Goal: Task Accomplishment & Management: Use online tool/utility

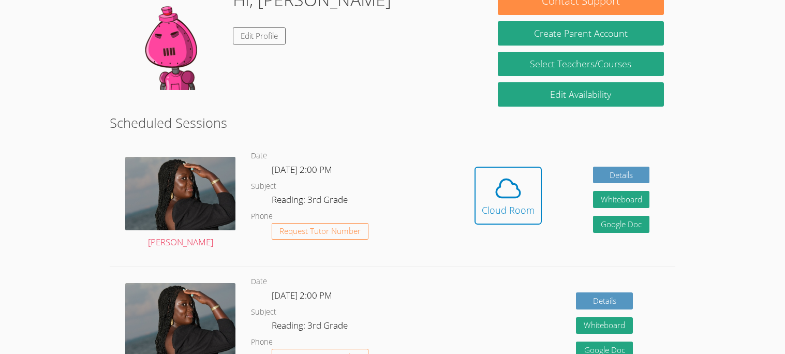
scroll to position [163, 0]
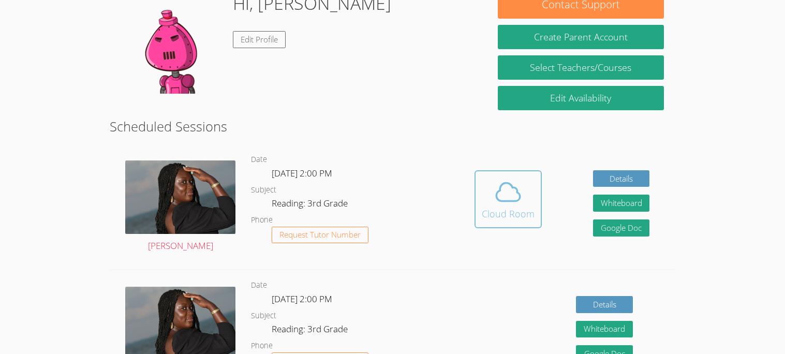
click at [512, 210] on div "Cloud Room" at bounding box center [508, 213] width 53 height 14
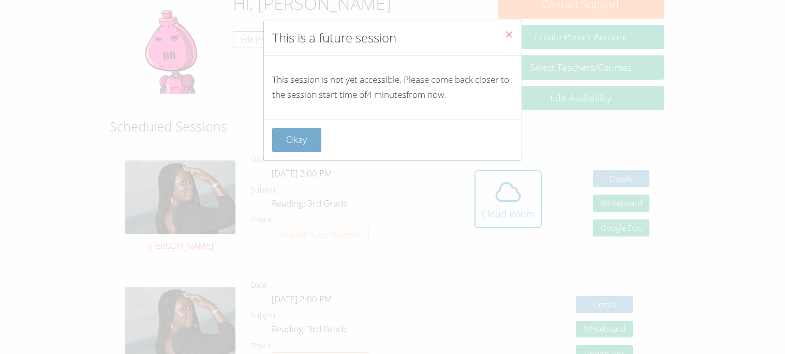
click at [298, 142] on button "Okay" at bounding box center [297, 140] width 50 height 24
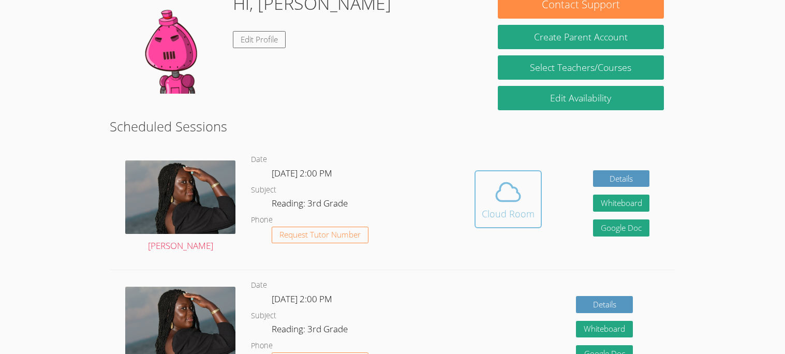
click at [481, 208] on button "Cloud Room" at bounding box center [508, 199] width 67 height 58
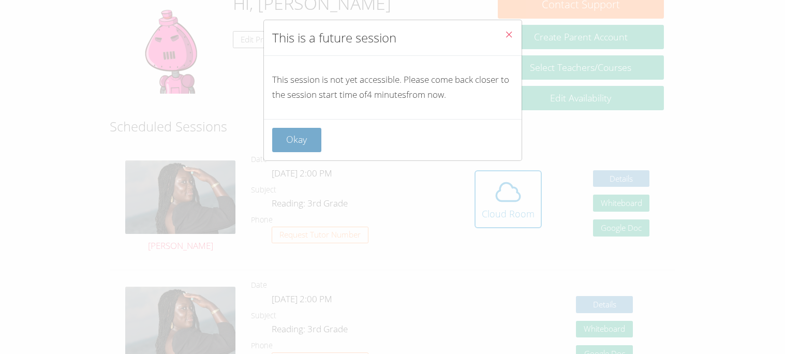
click at [293, 144] on button "Okay" at bounding box center [297, 140] width 50 height 24
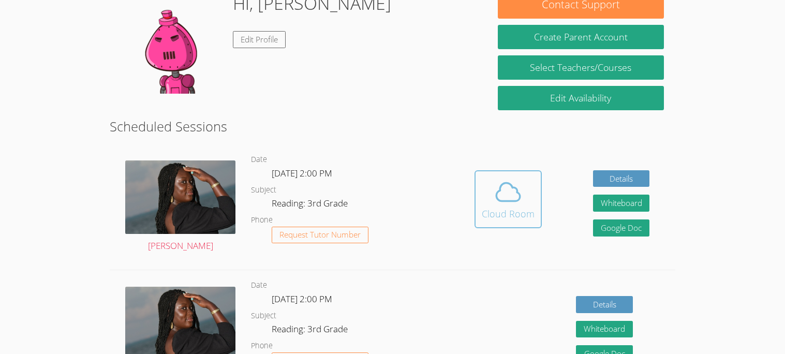
click at [502, 190] on icon at bounding box center [508, 192] width 29 height 29
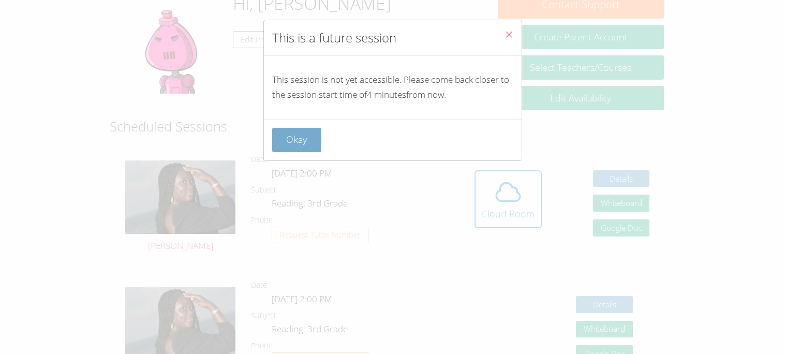
click at [291, 128] on button "Okay" at bounding box center [297, 140] width 50 height 24
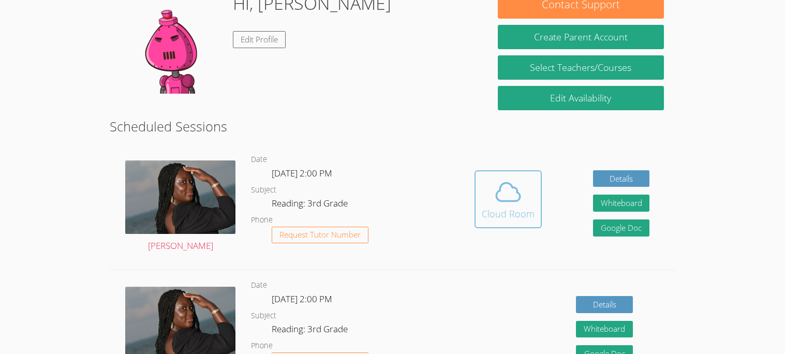
click at [515, 196] on icon at bounding box center [508, 192] width 29 height 29
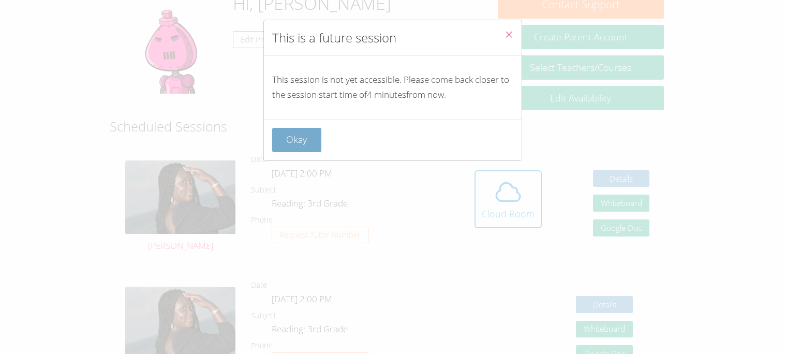
click at [298, 145] on button "Okay" at bounding box center [297, 140] width 50 height 24
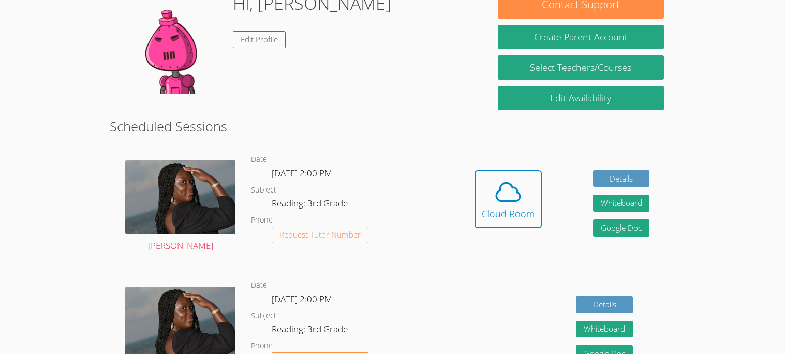
click at [484, 228] on button "Cloud Room" at bounding box center [508, 199] width 67 height 58
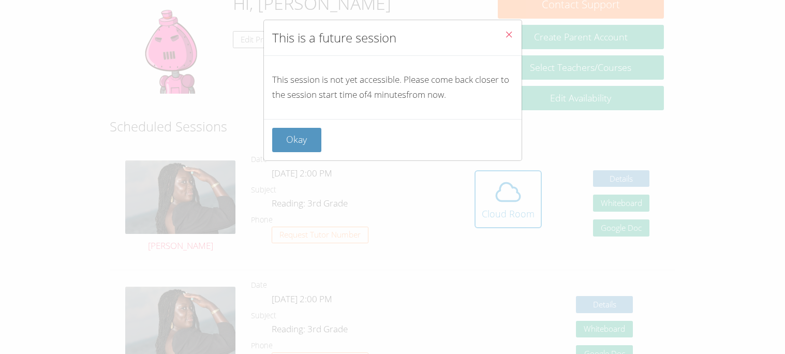
click at [484, 228] on div "This is a future session This session is not yet accessible. Please come back c…" at bounding box center [392, 177] width 785 height 354
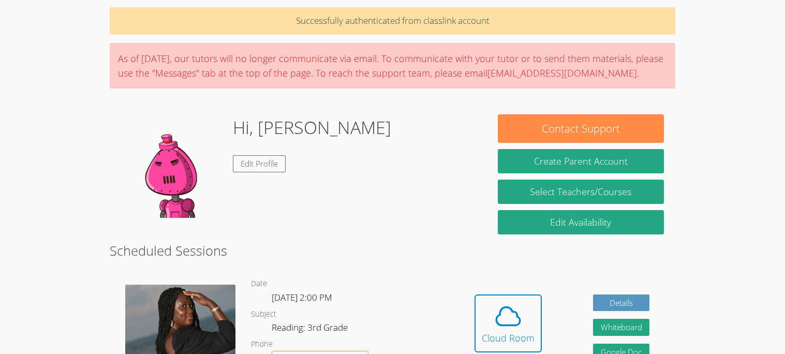
scroll to position [43, 0]
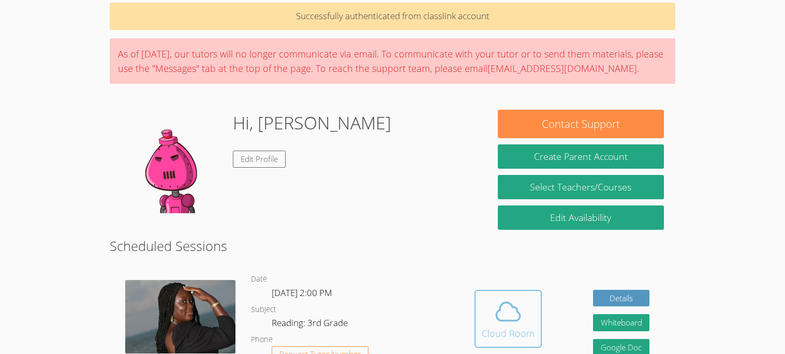
click at [482, 302] on span at bounding box center [508, 311] width 53 height 29
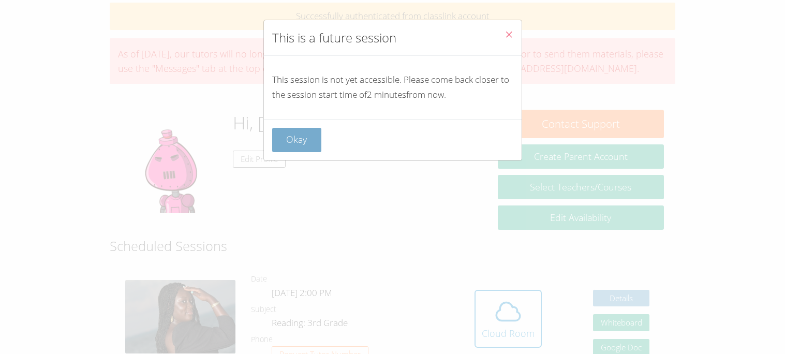
click at [274, 146] on button "Okay" at bounding box center [297, 140] width 50 height 24
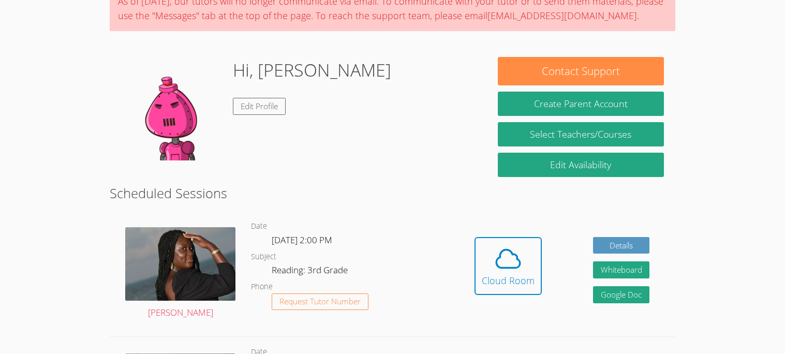
scroll to position [97, 0]
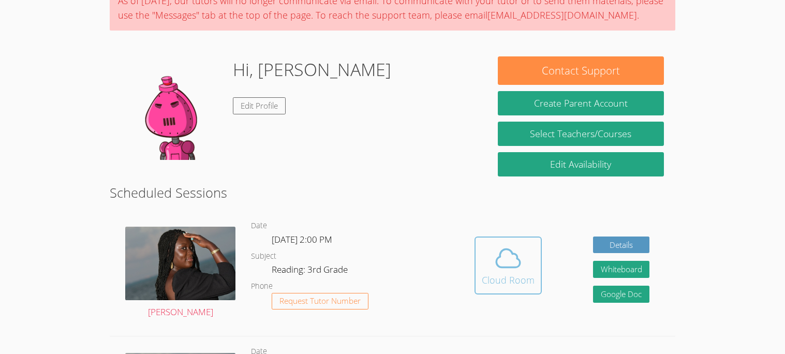
click at [499, 273] on div "Cloud Room" at bounding box center [508, 280] width 53 height 14
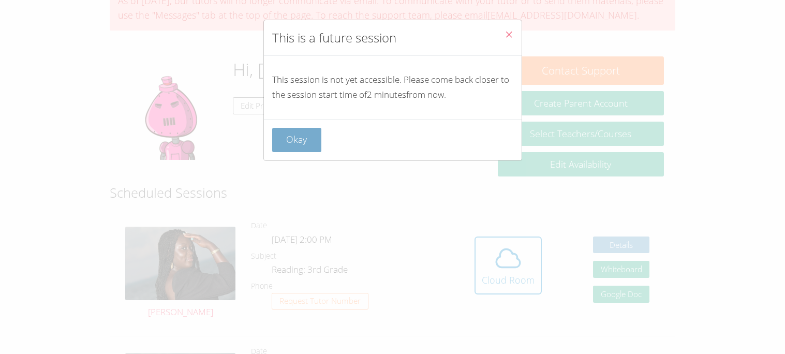
click at [307, 143] on button "Okay" at bounding box center [297, 140] width 50 height 24
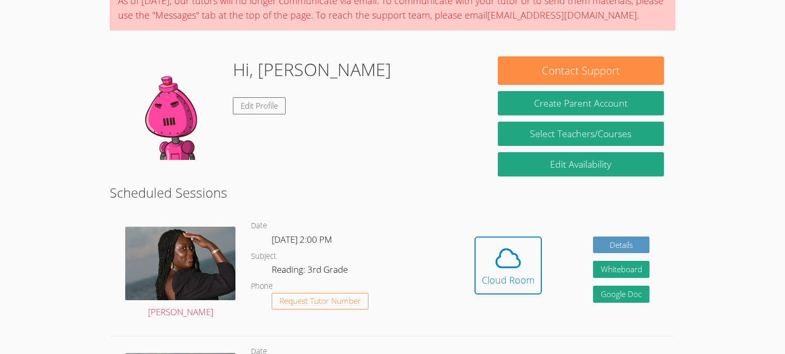
click at [316, 190] on h2 "Scheduled Sessions" at bounding box center [392, 193] width 565 height 20
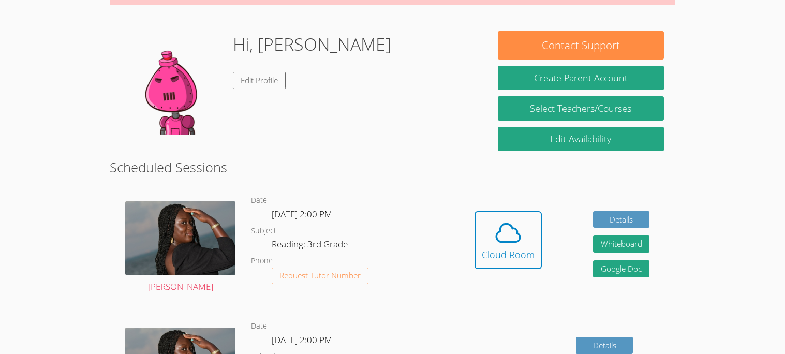
scroll to position [127, 0]
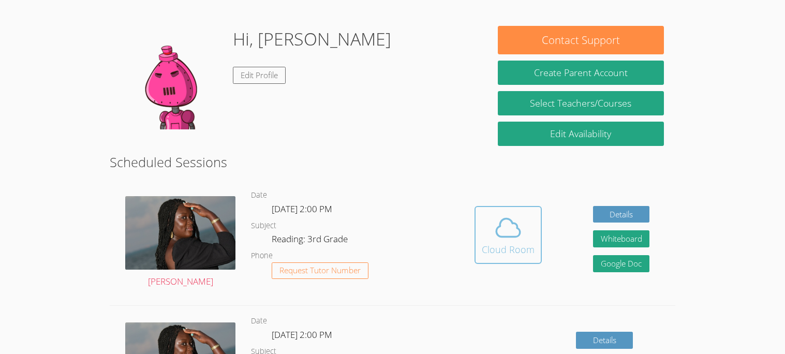
click at [484, 252] on div "Cloud Room" at bounding box center [508, 249] width 53 height 14
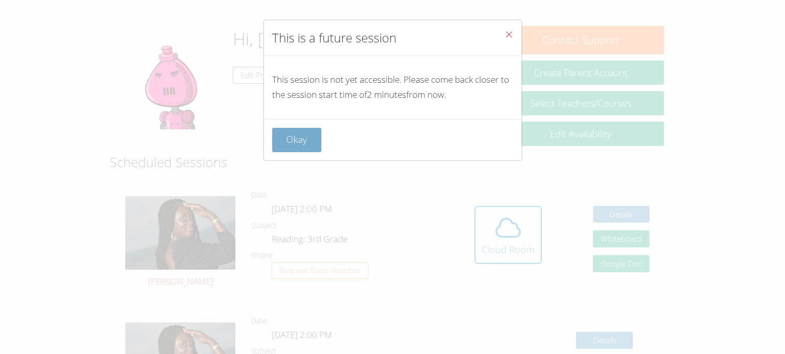
click at [291, 146] on button "Okay" at bounding box center [297, 140] width 50 height 24
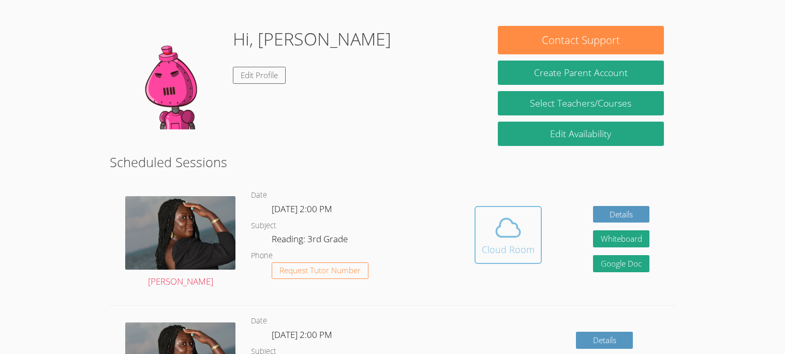
click at [493, 254] on div "Cloud Room" at bounding box center [508, 249] width 53 height 14
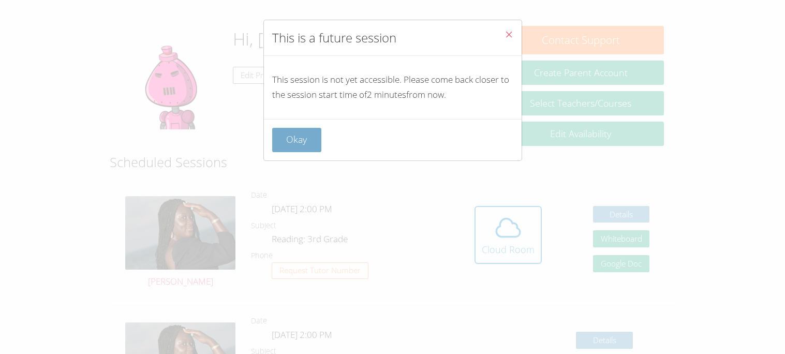
click at [285, 141] on button "Okay" at bounding box center [297, 140] width 50 height 24
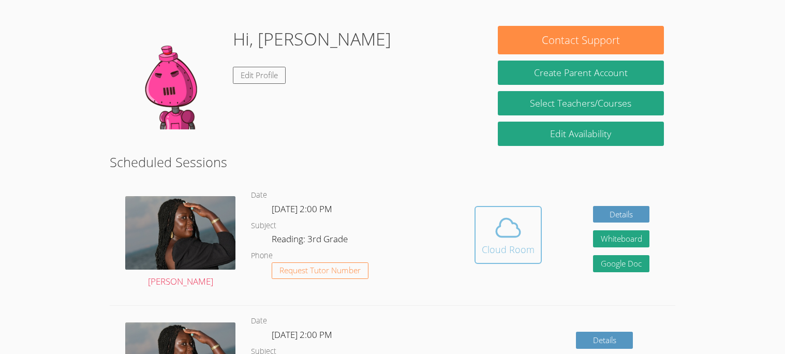
click at [524, 263] on button "Cloud Room" at bounding box center [508, 235] width 67 height 58
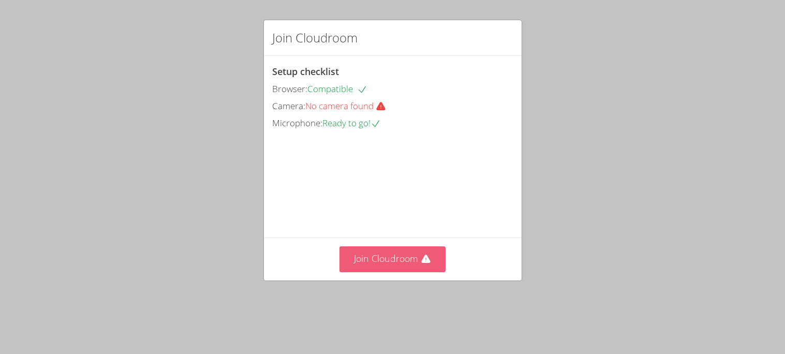
click at [390, 272] on button "Join Cloudroom" at bounding box center [392, 258] width 106 height 25
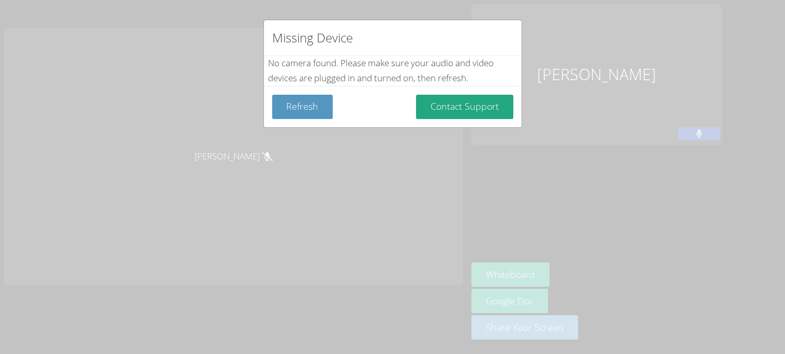
click at [346, 160] on div "Missing Device No camera found . Please make sure your audio and video devices …" at bounding box center [392, 177] width 785 height 354
click at [350, 173] on div "Missing Device No camera found . Please make sure your audio and video devices …" at bounding box center [392, 177] width 785 height 354
click at [444, 110] on button "Contact Support" at bounding box center [464, 107] width 97 height 24
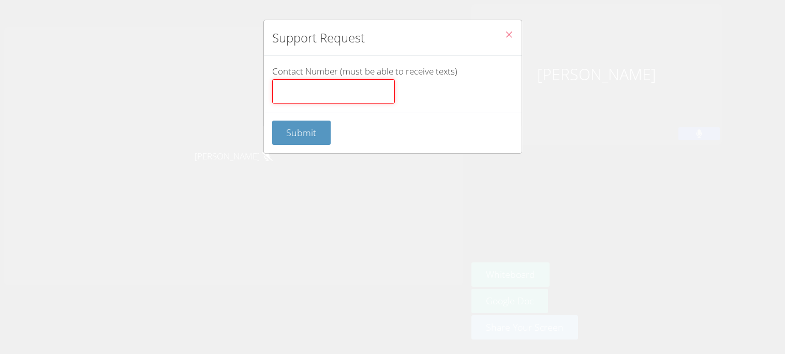
click at [280, 99] on input "Contact Number (must be able to receive texts)" at bounding box center [333, 91] width 123 height 25
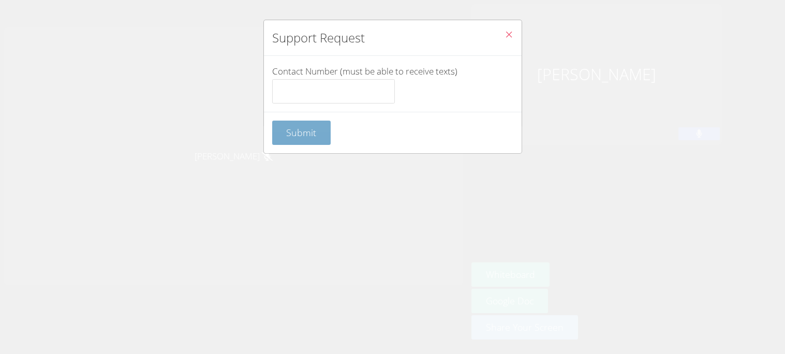
click at [0, 0] on form "Contact Number (must be able to receive texts) Submit" at bounding box center [0, 0] width 0 height 0
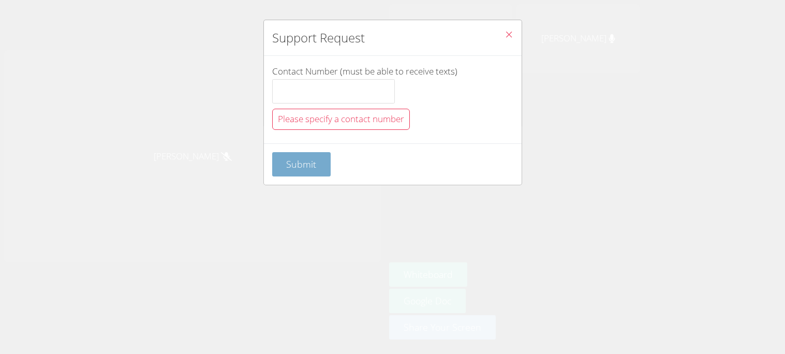
click at [298, 174] on button "Submit" at bounding box center [301, 164] width 59 height 24
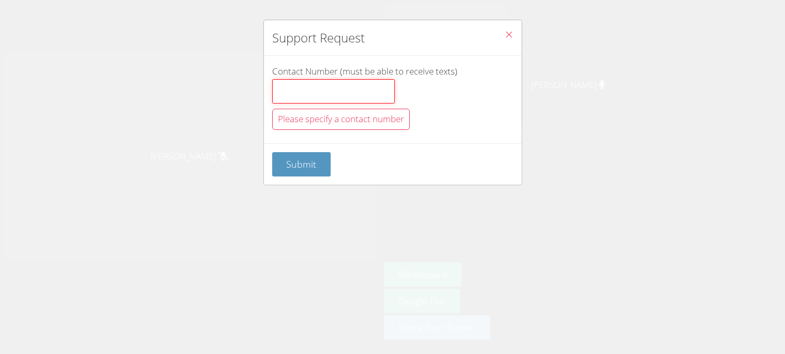
click at [295, 98] on input "Contact Number (must be able to receive texts)" at bounding box center [333, 91] width 123 height 25
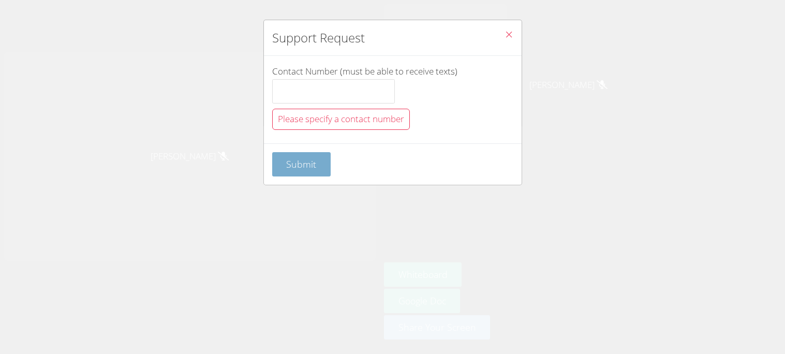
click at [295, 172] on button "Submit" at bounding box center [301, 164] width 59 height 24
click at [280, 170] on button "Submit" at bounding box center [301, 164] width 59 height 24
click at [282, 169] on button "Submit" at bounding box center [301, 164] width 59 height 24
click at [497, 40] on button "Close" at bounding box center [508, 36] width 25 height 32
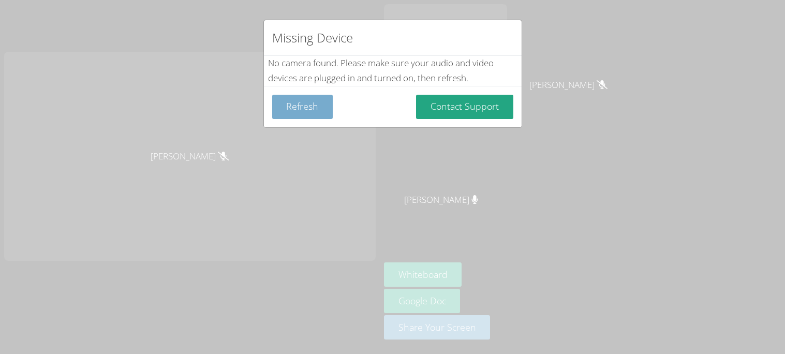
click at [284, 108] on button "Refresh" at bounding box center [302, 107] width 61 height 24
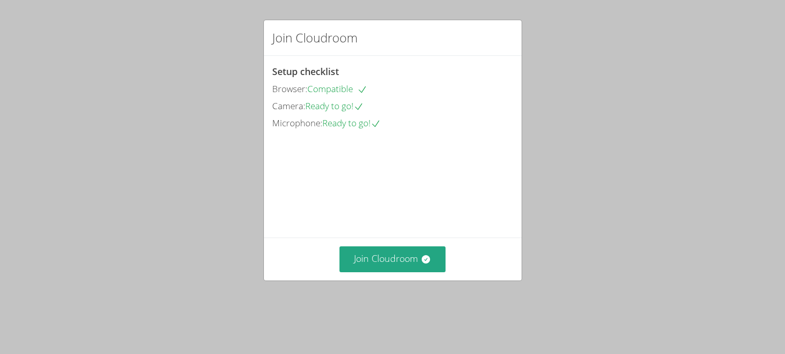
click at [357, 217] on video at bounding box center [349, 178] width 155 height 78
click at [357, 272] on button "Join Cloudroom" at bounding box center [392, 258] width 106 height 25
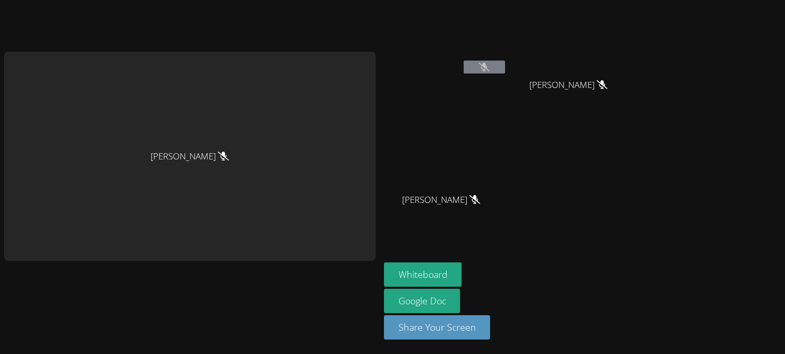
click at [469, 57] on video at bounding box center [445, 38] width 123 height 69
click at [490, 70] on icon at bounding box center [484, 67] width 11 height 9
click at [494, 69] on button at bounding box center [484, 67] width 41 height 13
click at [495, 71] on button at bounding box center [484, 67] width 41 height 13
click at [475, 70] on button at bounding box center [484, 67] width 41 height 13
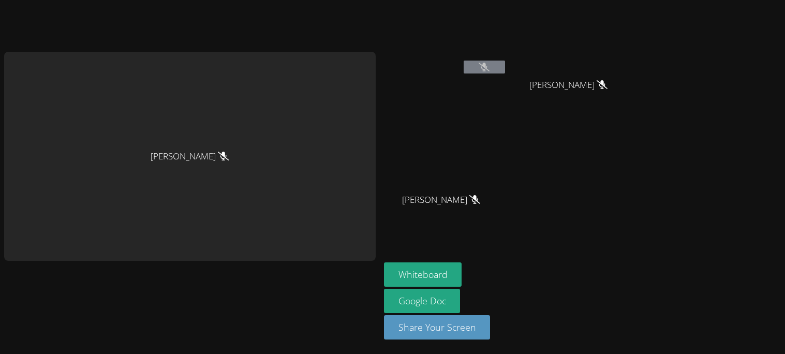
click at [470, 66] on button at bounding box center [484, 67] width 41 height 13
click at [404, 52] on video at bounding box center [445, 38] width 123 height 69
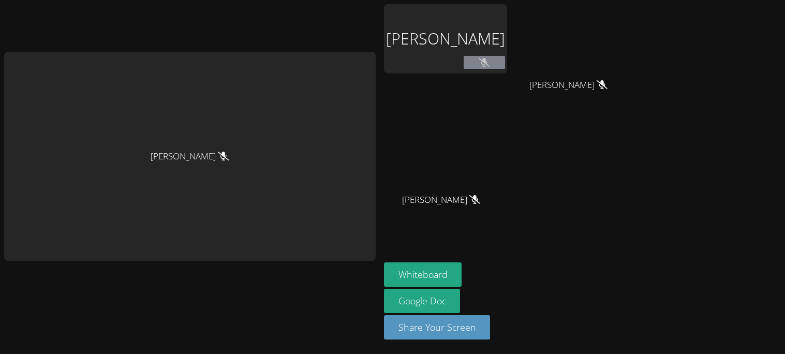
click at [324, 90] on div "[PERSON_NAME]" at bounding box center [190, 156] width 372 height 209
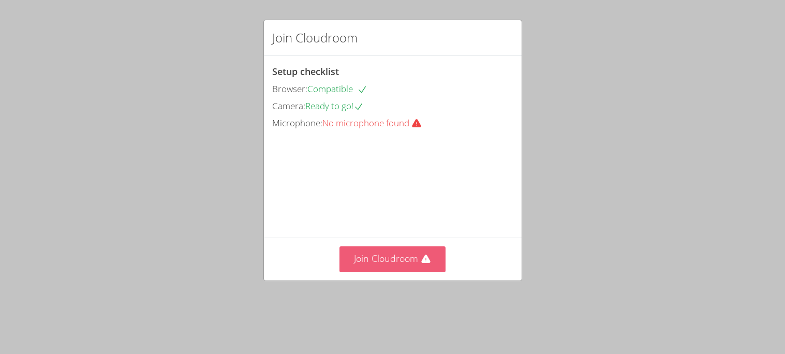
click at [393, 272] on button "Join Cloudroom" at bounding box center [392, 258] width 106 height 25
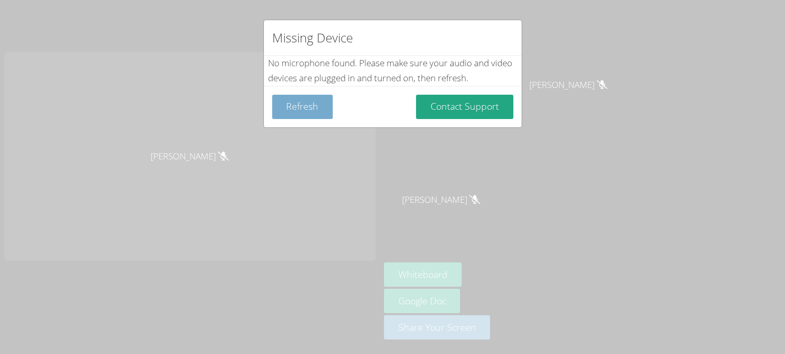
click at [320, 99] on button "Refresh" at bounding box center [302, 107] width 61 height 24
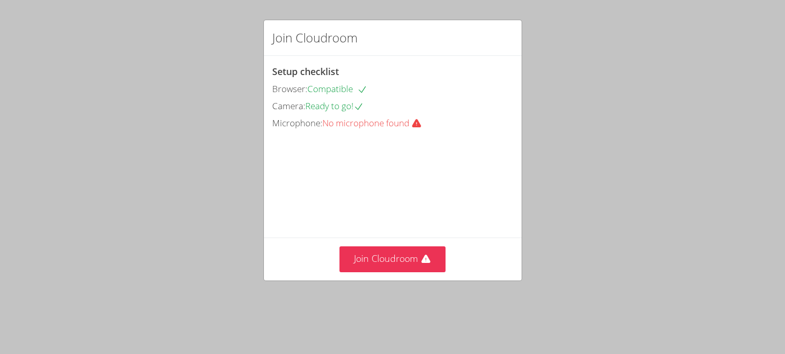
click at [415, 280] on div "Join Cloudroom" at bounding box center [393, 259] width 258 height 42
click at [412, 272] on button "Join Cloudroom" at bounding box center [392, 258] width 106 height 25
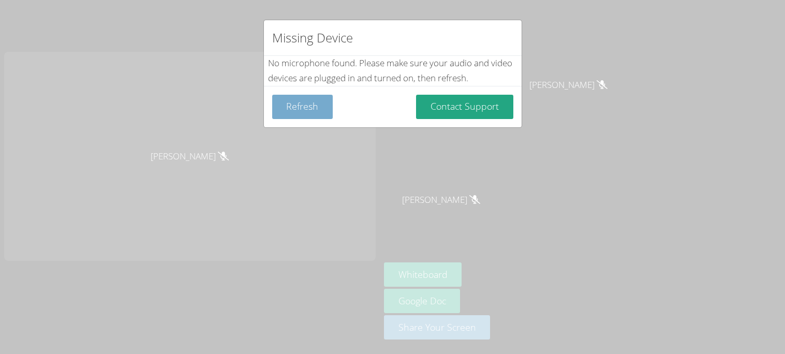
click at [319, 112] on button "Refresh" at bounding box center [302, 107] width 61 height 24
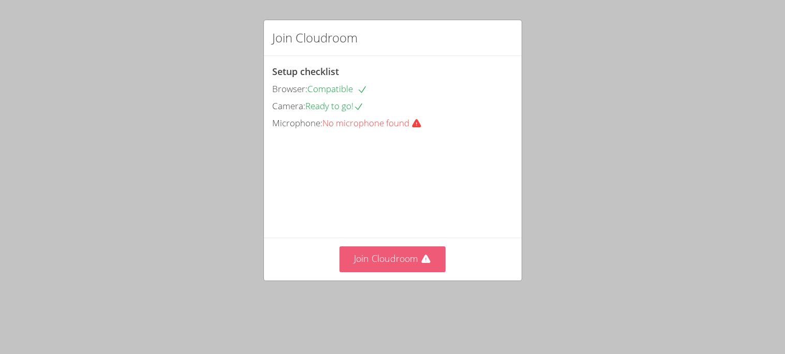
click at [427, 264] on icon at bounding box center [426, 259] width 10 height 10
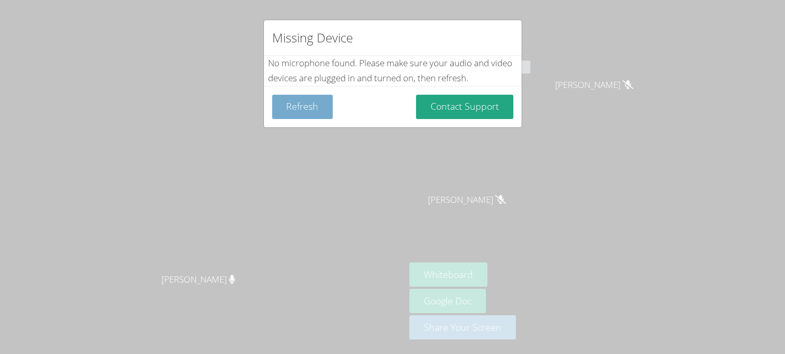
click at [323, 113] on button "Refresh" at bounding box center [302, 107] width 61 height 24
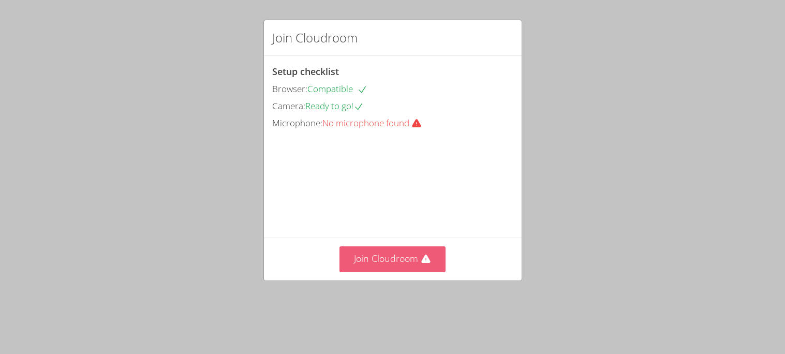
click at [374, 271] on button "Join Cloudroom" at bounding box center [392, 258] width 106 height 25
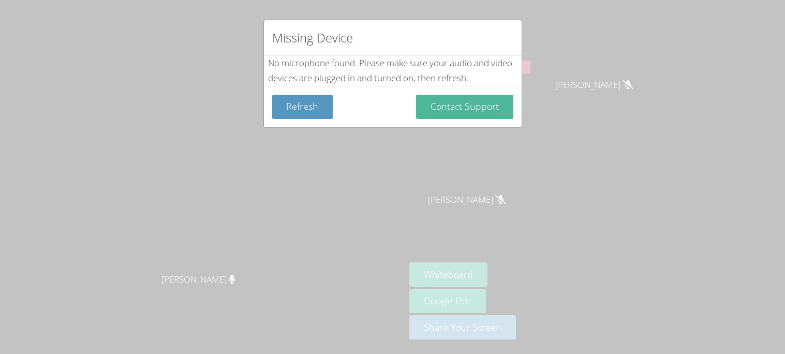
click at [424, 101] on button "Contact Support" at bounding box center [464, 107] width 97 height 24
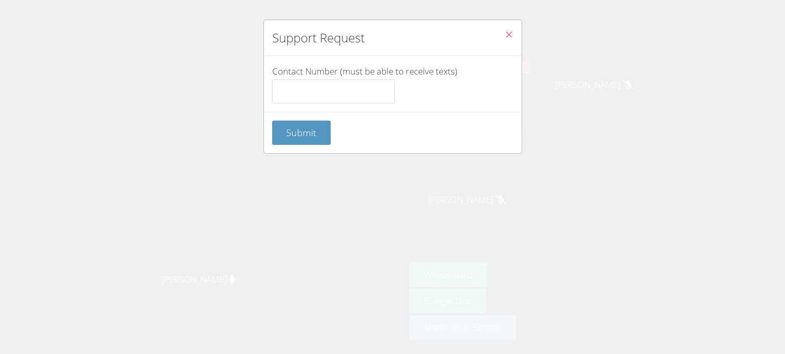
click at [507, 32] on icon "Close" at bounding box center [509, 34] width 9 height 9
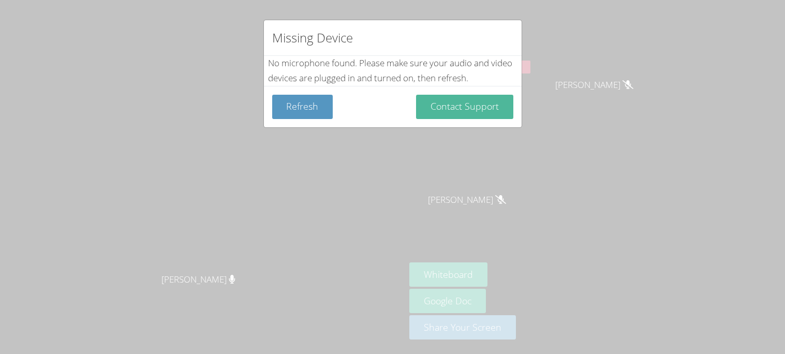
click at [490, 116] on button "Contact Support" at bounding box center [464, 107] width 97 height 24
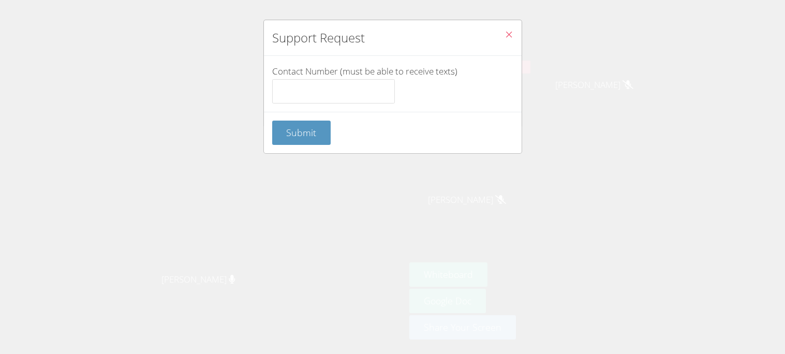
click at [283, 145] on div "Submit" at bounding box center [393, 132] width 258 height 41
click at [286, 139] on button "Submit" at bounding box center [301, 133] width 59 height 24
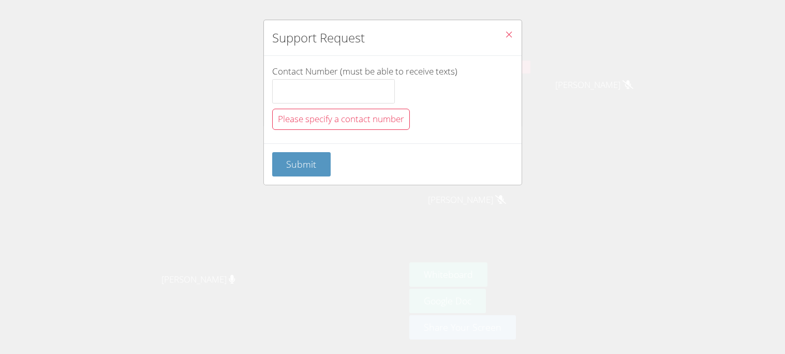
click at [510, 34] on icon "Close" at bounding box center [509, 34] width 9 height 9
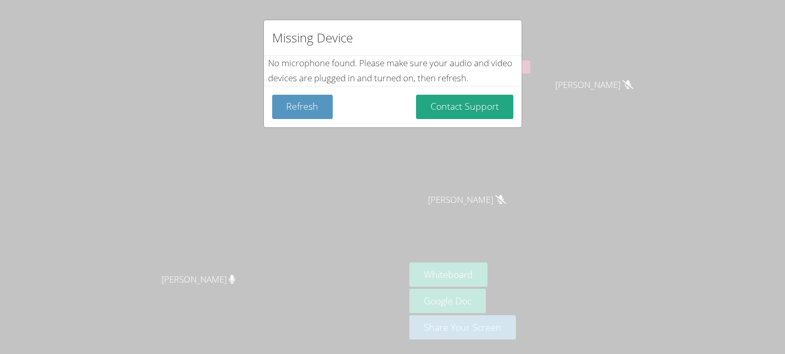
click at [357, 96] on div "Refresh Contact Support" at bounding box center [392, 107] width 241 height 24
click at [423, 109] on button "Contact Support" at bounding box center [464, 107] width 97 height 24
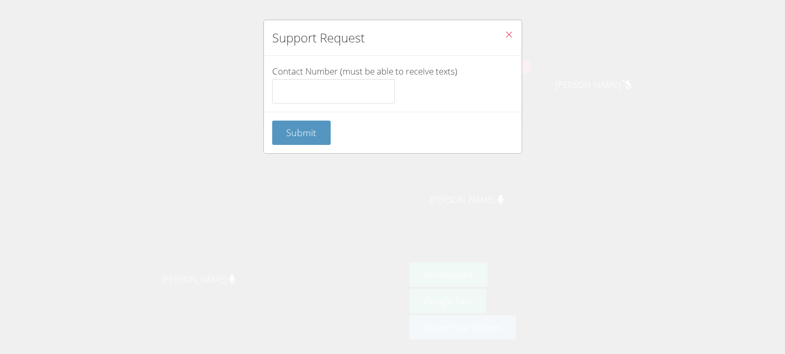
click at [510, 42] on button "Close" at bounding box center [508, 36] width 25 height 32
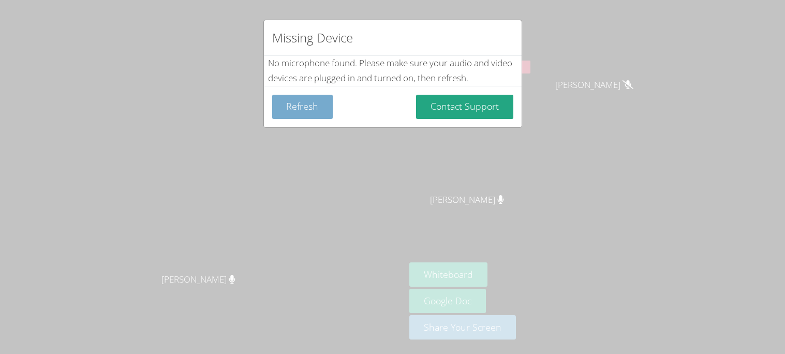
click at [317, 119] on button "Refresh" at bounding box center [302, 107] width 61 height 24
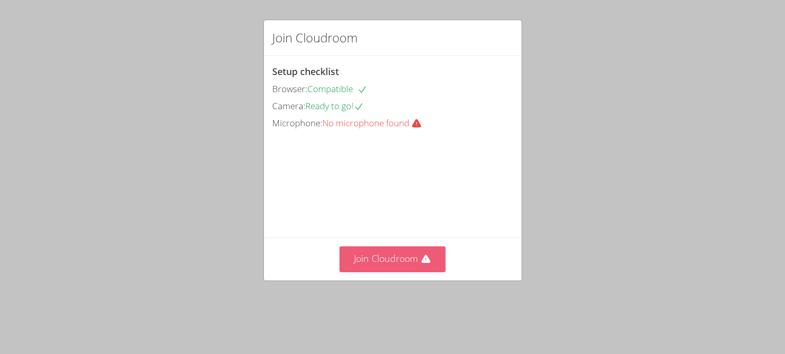
click at [405, 272] on button "Join Cloudroom" at bounding box center [392, 258] width 106 height 25
